Goal: Transaction & Acquisition: Purchase product/service

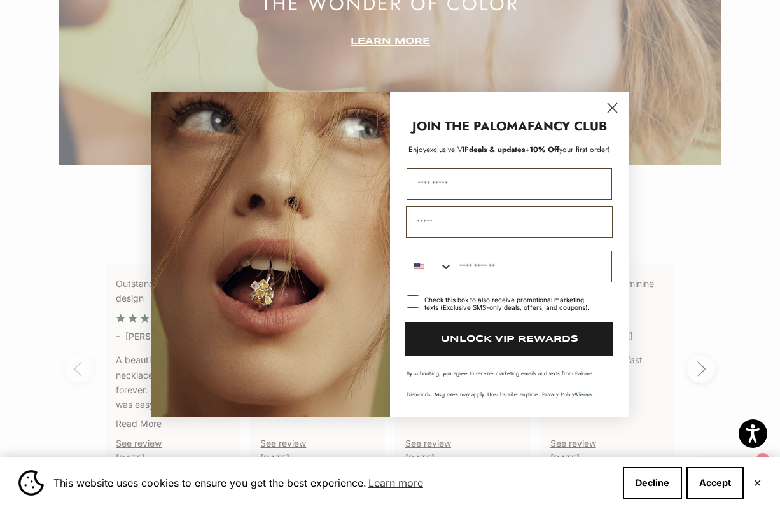
scroll to position [2092, 0]
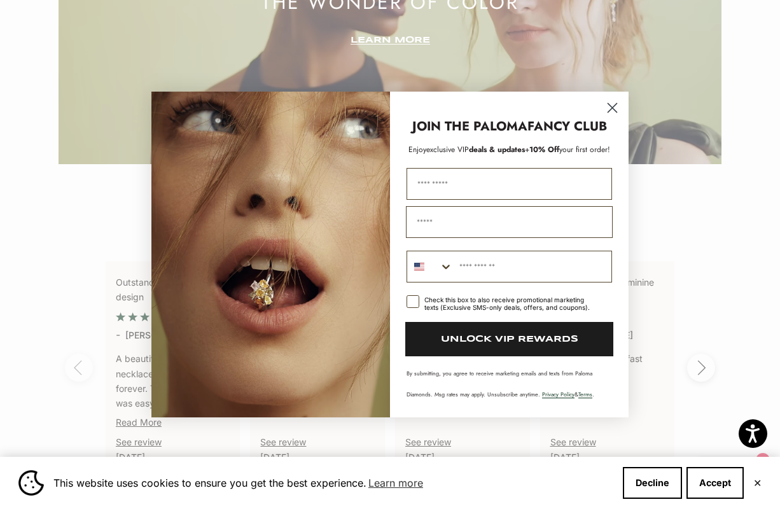
click at [614, 108] on circle "Close dialog" at bounding box center [612, 107] width 21 height 21
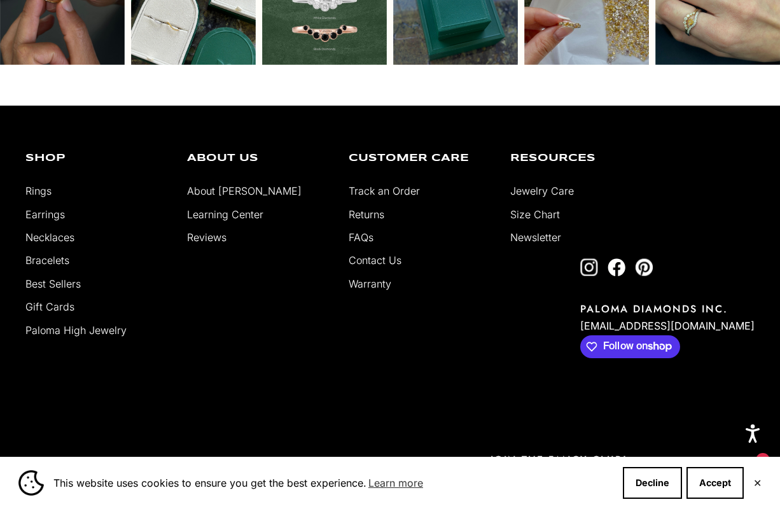
scroll to position [3094, 0]
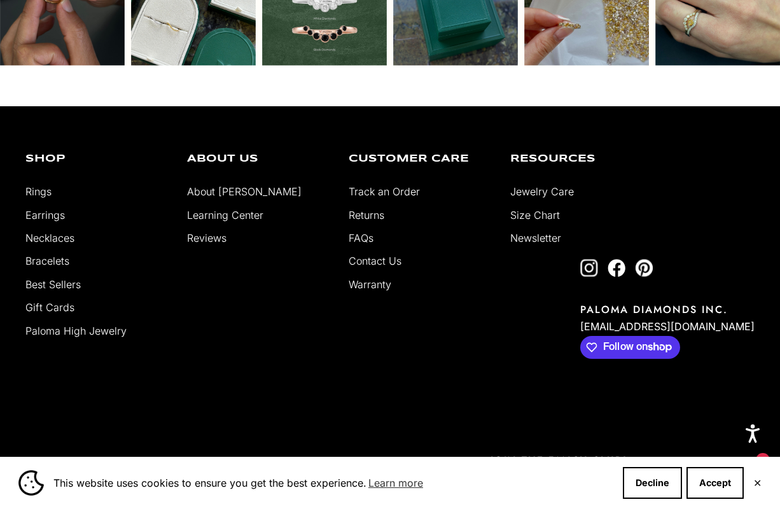
click at [106, 329] on link "Paloma High Jewelry" at bounding box center [75, 330] width 101 height 13
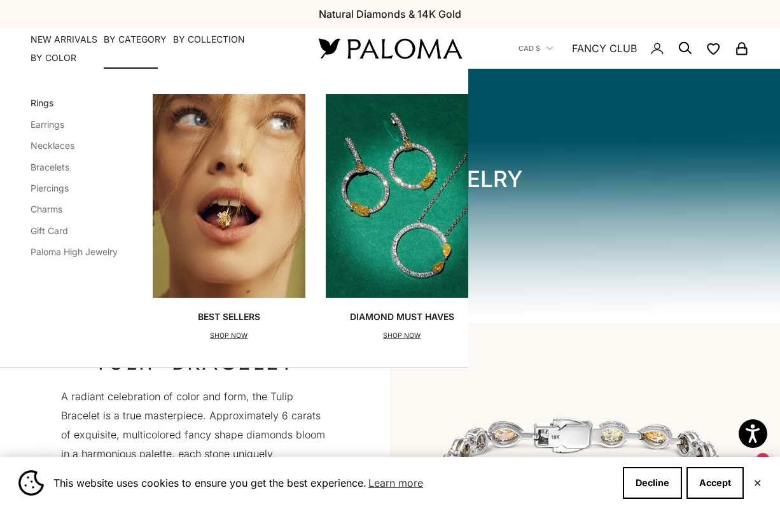
click at [41, 100] on link "Rings" at bounding box center [42, 102] width 23 height 11
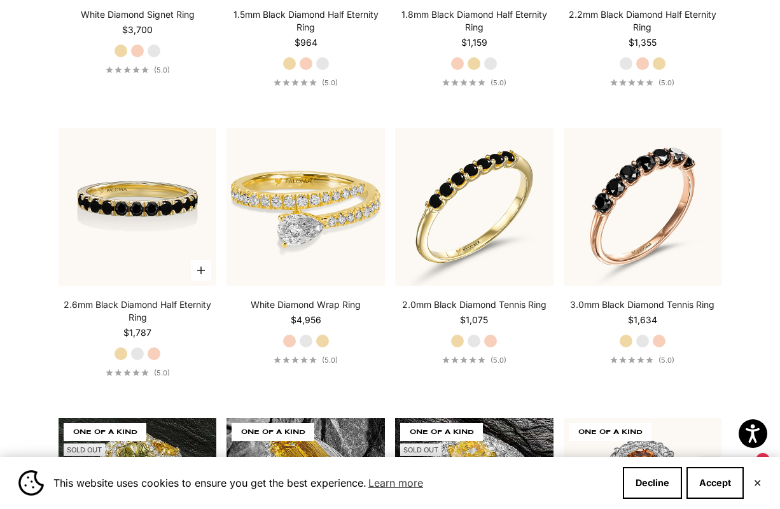
scroll to position [4292, 0]
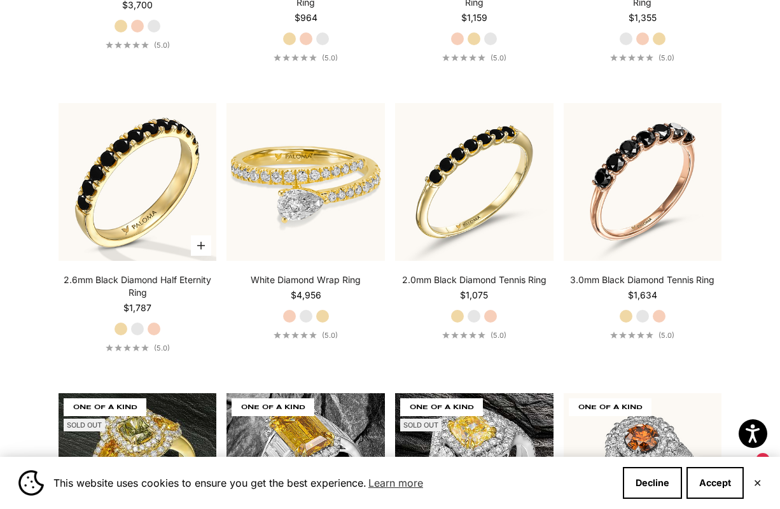
click at [137, 330] on label "White Gold" at bounding box center [137, 329] width 14 height 14
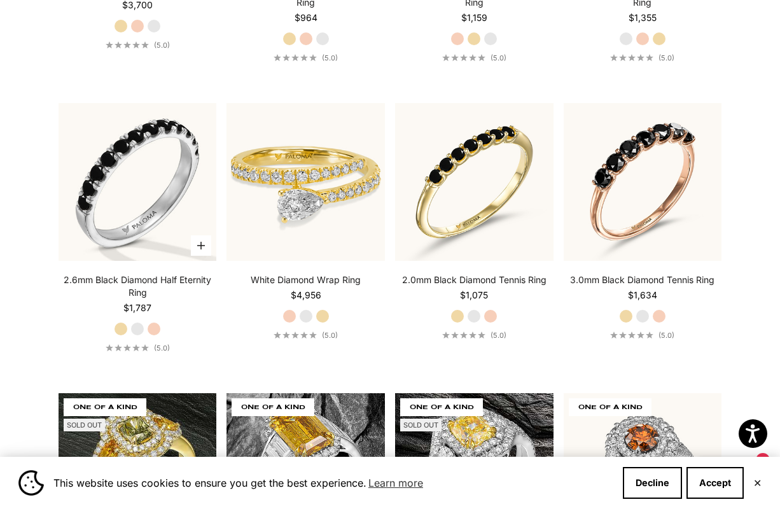
click at [151, 329] on label "Rose Gold" at bounding box center [154, 329] width 14 height 14
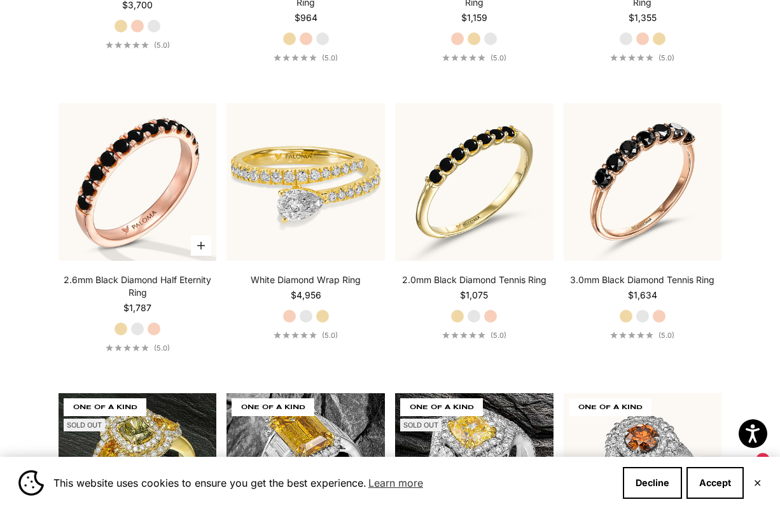
click at [121, 328] on label "Yellow Gold" at bounding box center [121, 329] width 14 height 14
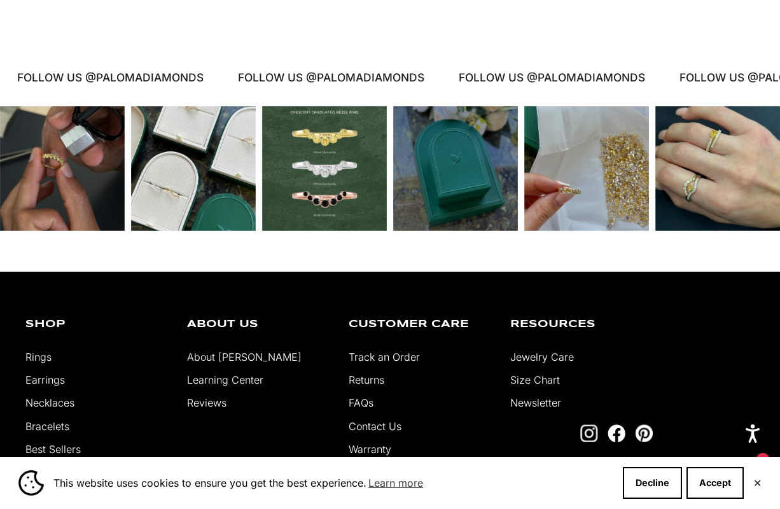
scroll to position [5280, 0]
